Goal: Check status: Check status

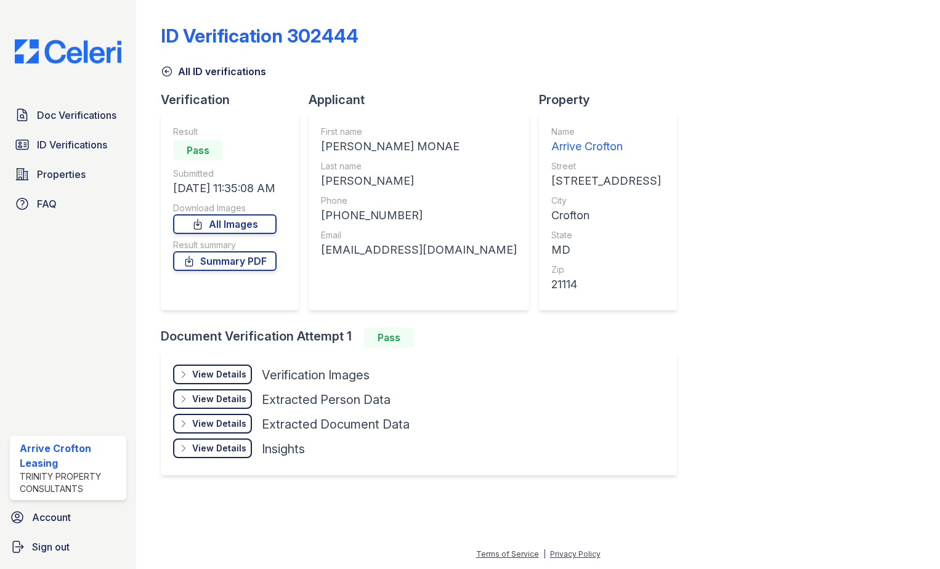
click at [169, 71] on icon at bounding box center [167, 71] width 12 height 12
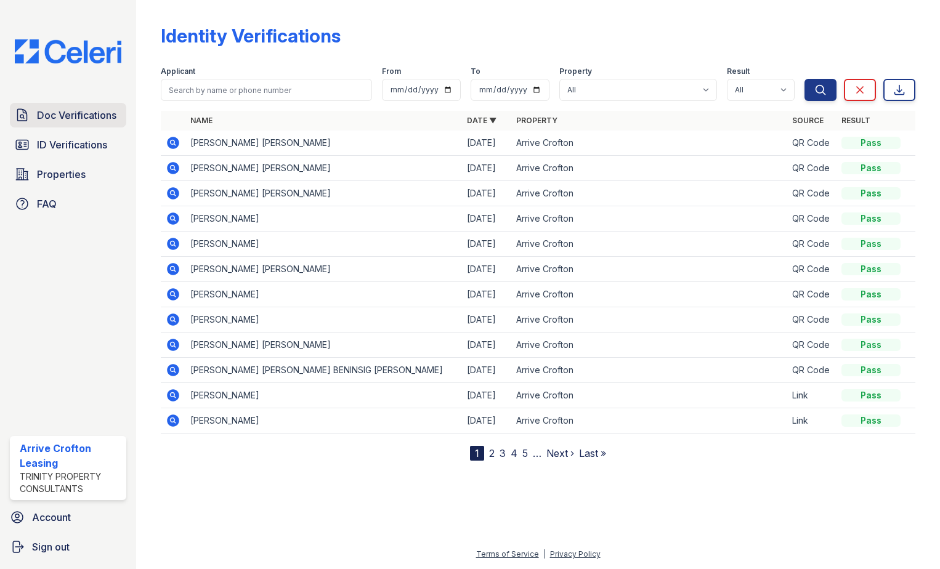
click at [67, 122] on span "Doc Verifications" at bounding box center [76, 115] width 79 height 15
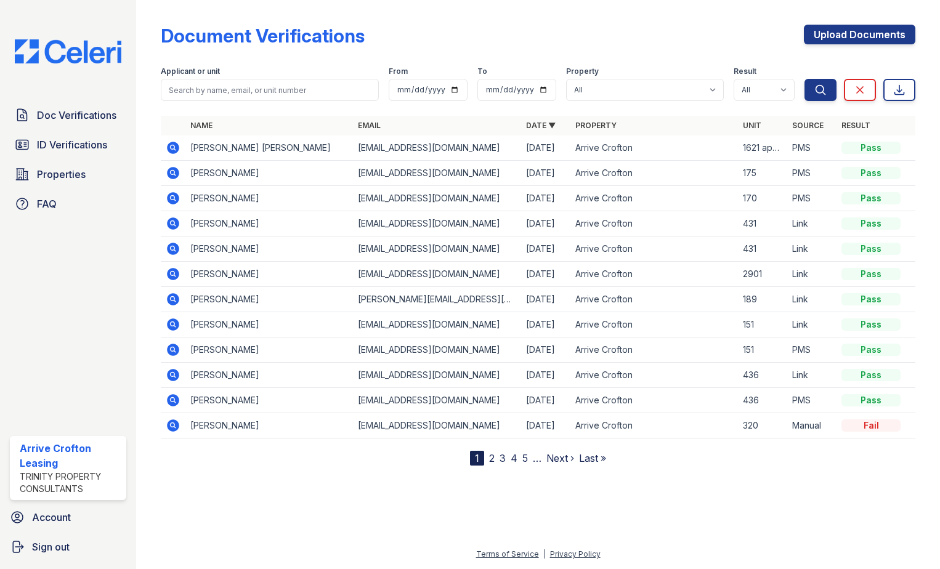
click at [206, 153] on td "Jorge Santiago Bautista" at bounding box center [269, 148] width 168 height 25
drag, startPoint x: 206, startPoint y: 153, endPoint x: 169, endPoint y: 150, distance: 37.7
click at [169, 150] on icon at bounding box center [173, 148] width 12 height 12
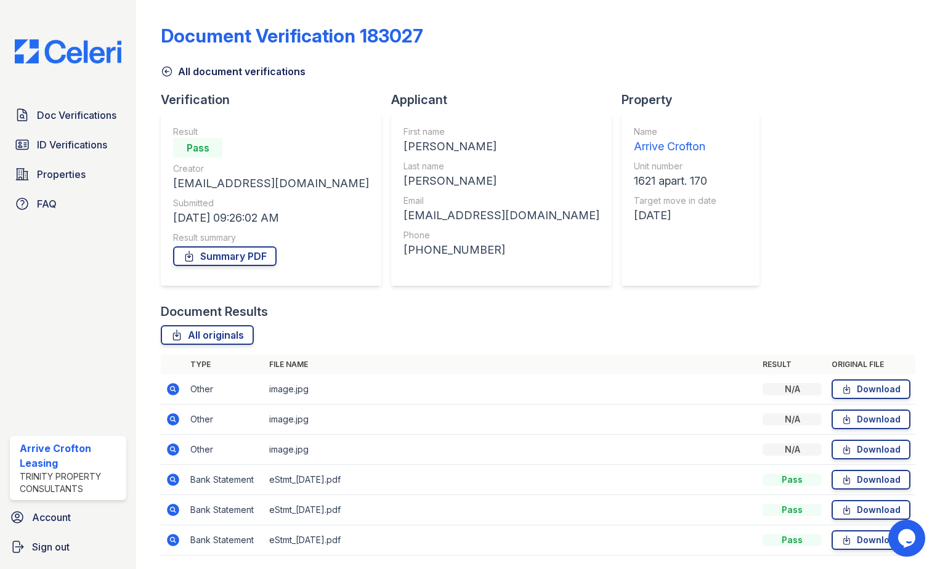
click at [169, 390] on icon at bounding box center [173, 389] width 12 height 12
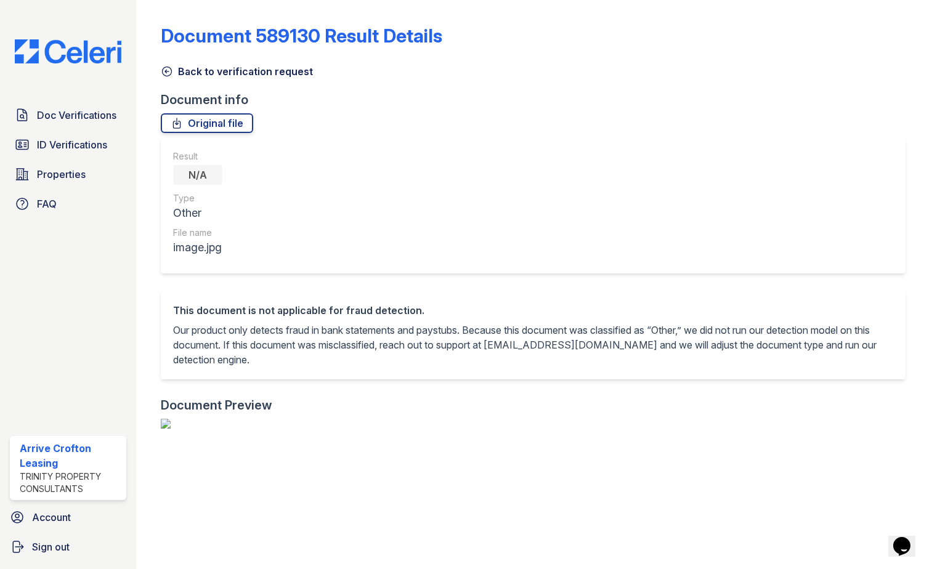
click at [165, 73] on icon at bounding box center [167, 71] width 12 height 12
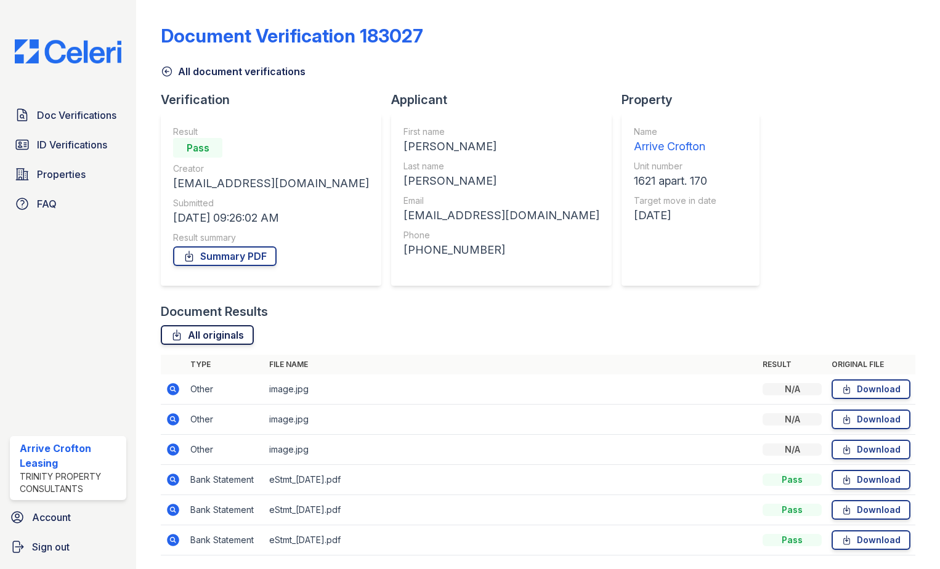
click at [222, 335] on link "All originals" at bounding box center [207, 335] width 93 height 20
click at [167, 68] on icon at bounding box center [167, 71] width 12 height 12
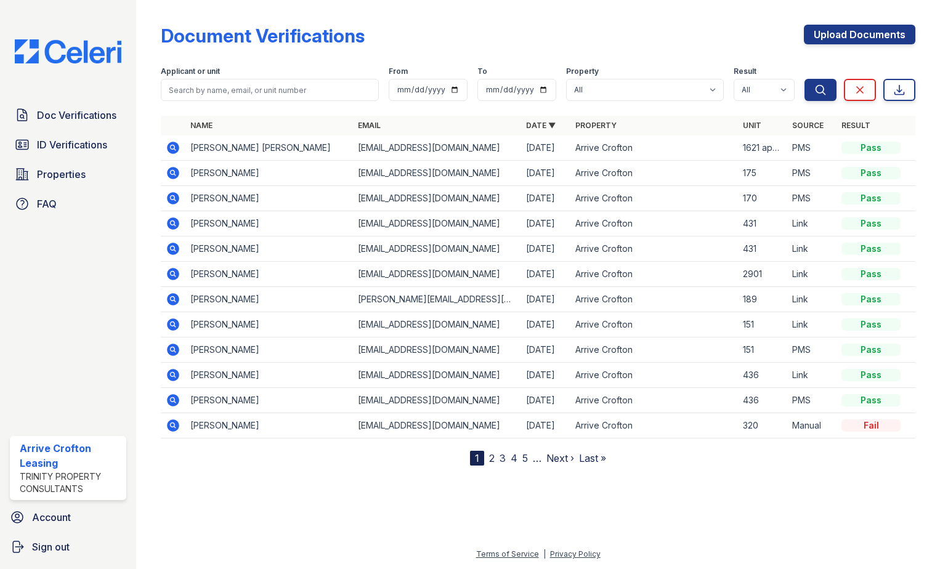
click at [176, 200] on icon at bounding box center [173, 198] width 12 height 12
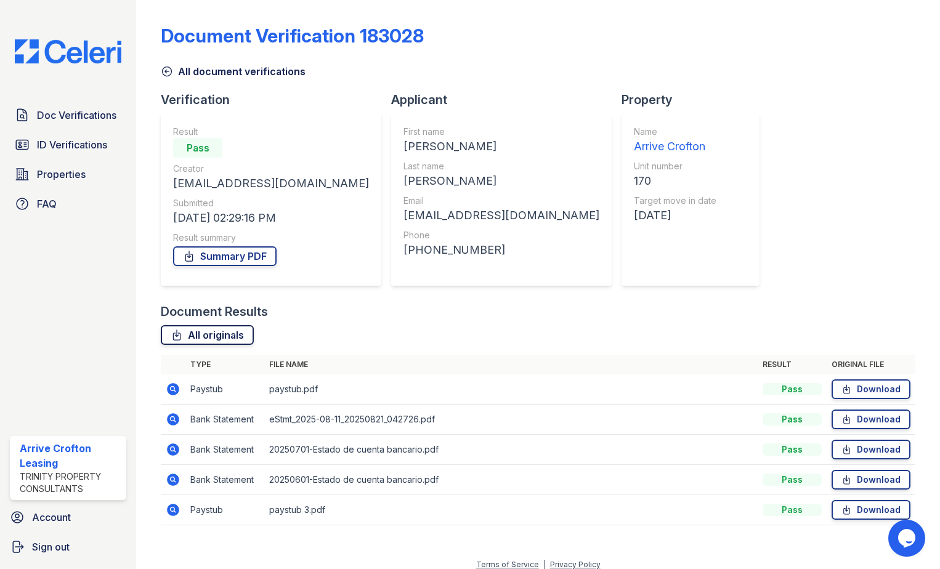
click at [194, 338] on link "All originals" at bounding box center [207, 335] width 93 height 20
drag, startPoint x: 173, startPoint y: 390, endPoint x: 163, endPoint y: 384, distance: 12.2
click at [173, 390] on icon at bounding box center [172, 388] width 3 height 3
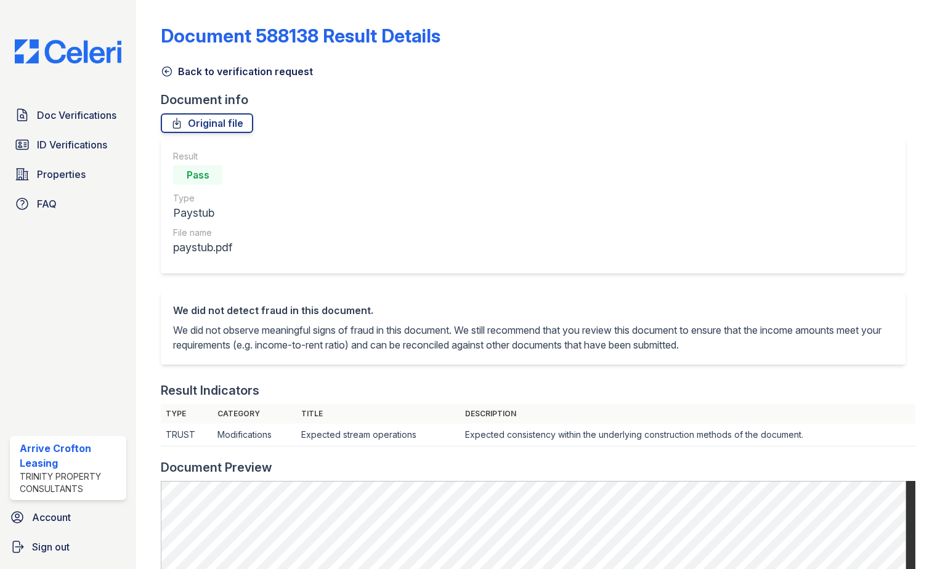
drag, startPoint x: 169, startPoint y: 71, endPoint x: 234, endPoint y: 176, distance: 124.0
click at [169, 71] on icon at bounding box center [167, 71] width 12 height 12
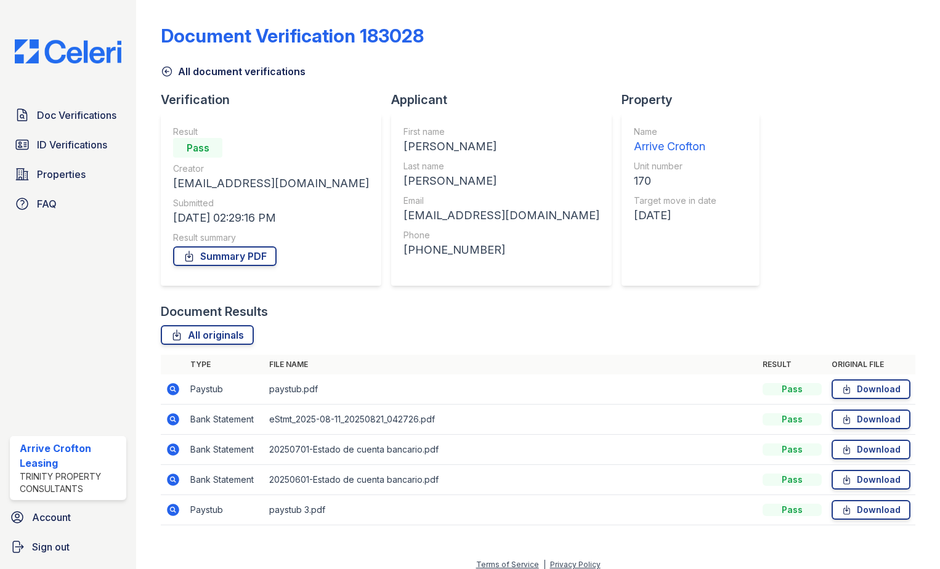
drag, startPoint x: 175, startPoint y: 510, endPoint x: 180, endPoint y: 505, distance: 6.6
click at [174, 510] on icon at bounding box center [173, 510] width 15 height 15
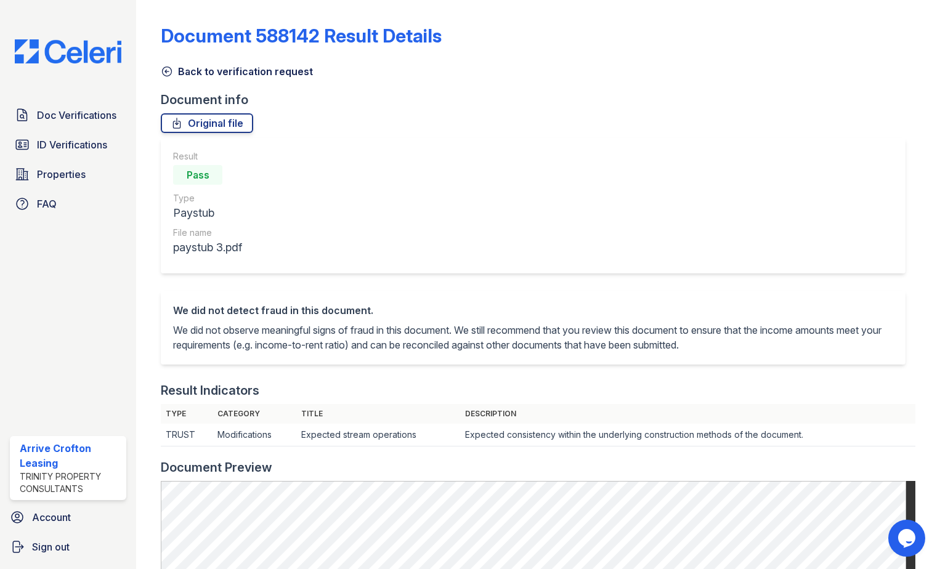
click at [168, 71] on icon at bounding box center [167, 71] width 12 height 12
